Goal: Task Accomplishment & Management: Manage account settings

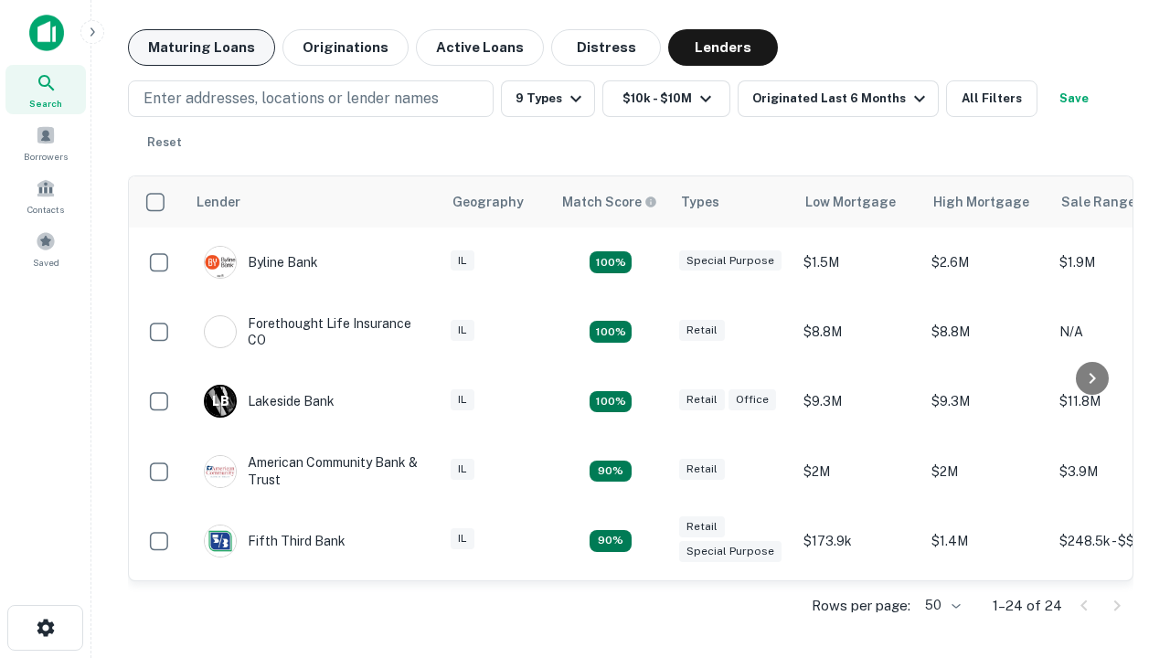
click at [201, 48] on button "Maturing Loans" at bounding box center [201, 47] width 147 height 37
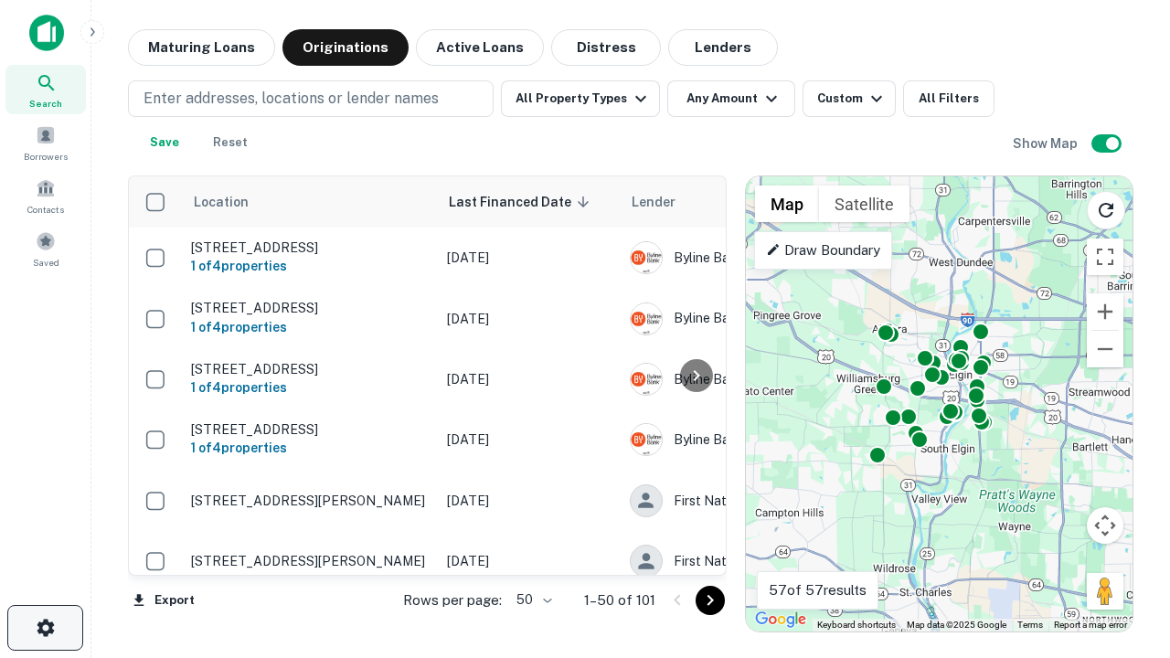
click at [45, 628] on icon "button" at bounding box center [46, 628] width 22 height 22
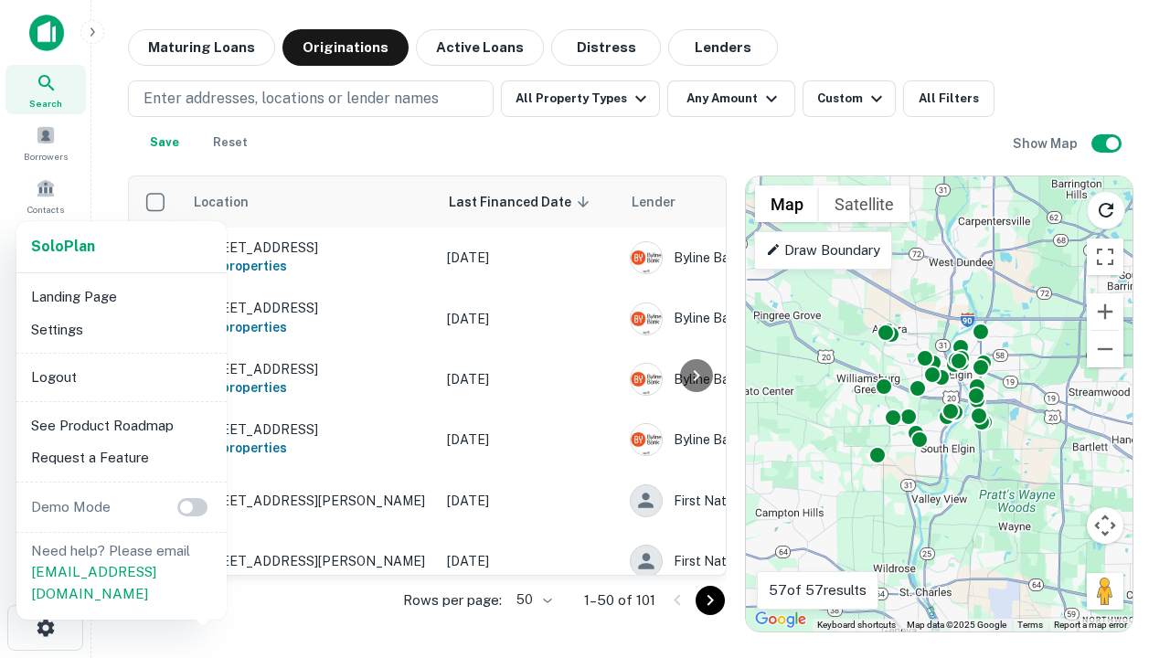
click at [121, 376] on li "Logout" at bounding box center [122, 377] width 196 height 33
